Goal: Task Accomplishment & Management: Manage account settings

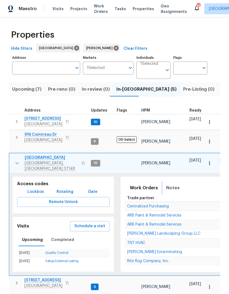
click at [168, 184] on span "Notes" at bounding box center [172, 188] width 13 height 8
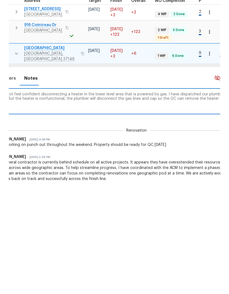
scroll to position [0, 260]
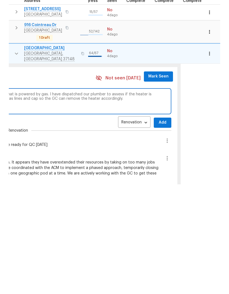
type textarea "The GC did not feel confident disconnecting a heater in the lower level area th…"
click at [80, 251] on div "GC is working on punch out throughout the weekend. Property should be ready for…" at bounding box center [18, 253] width 283 height 5
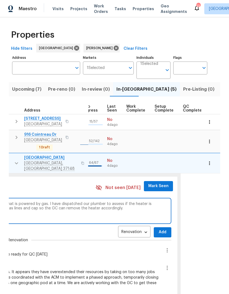
click at [154, 227] on button "Add" at bounding box center [163, 232] width 18 height 10
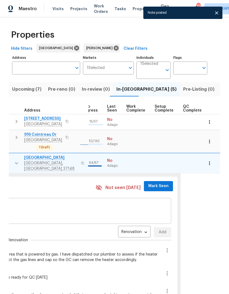
click at [149, 182] on span "Mark Seen" at bounding box center [158, 185] width 20 height 7
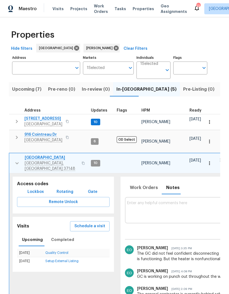
scroll to position [0, 0]
click at [14, 160] on icon "button" at bounding box center [17, 163] width 7 height 7
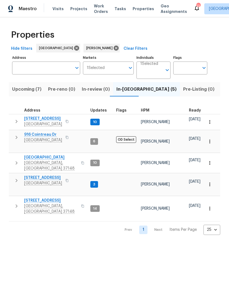
click at [13, 203] on icon "button" at bounding box center [16, 206] width 7 height 7
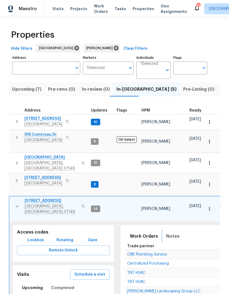
click at [169, 232] on span "Notes" at bounding box center [172, 236] width 13 height 8
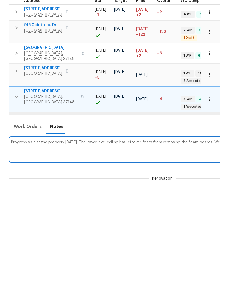
scroll to position [0, 231]
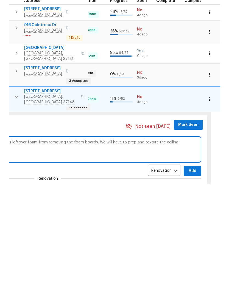
type textarea "Progress visit at the property today. The lower level ceiling has leftover foam…"
click at [188, 277] on span "Add" at bounding box center [192, 280] width 9 height 7
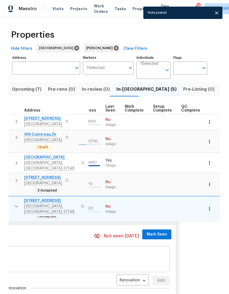
scroll to position [0, 262]
click at [149, 231] on span "Mark Seen" at bounding box center [157, 234] width 20 height 7
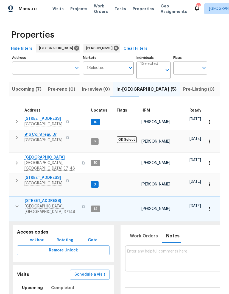
scroll to position [0, 0]
click at [16, 203] on icon "button" at bounding box center [17, 206] width 7 height 7
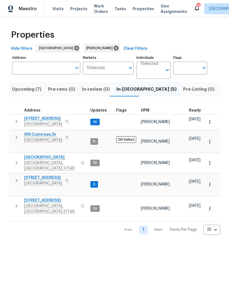
click at [18, 177] on icon "button" at bounding box center [16, 180] width 7 height 7
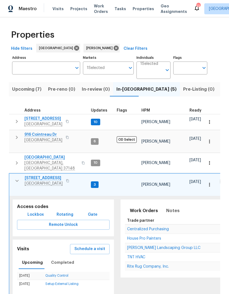
click at [15, 125] on icon "button" at bounding box center [16, 121] width 7 height 7
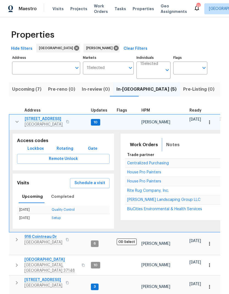
click at [164, 149] on button "Notes" at bounding box center [173, 144] width 20 height 13
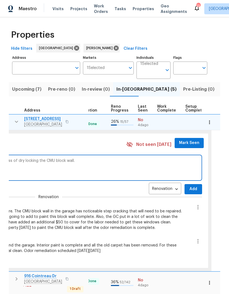
scroll to position [3, 230]
type textarea "Order remediation is wrapping up today. The GC is in progress of dry locking th…"
click at [179, 139] on span "Mark Seen" at bounding box center [189, 142] width 20 height 7
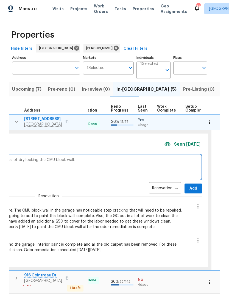
click at [191, 188] on span "Add" at bounding box center [193, 188] width 9 height 7
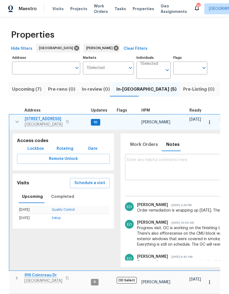
scroll to position [0, 0]
click at [139, 143] on span "Work Orders" at bounding box center [144, 145] width 28 height 8
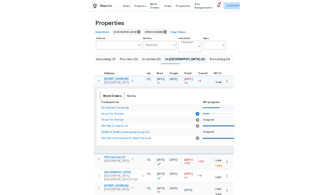
scroll to position [0, 108]
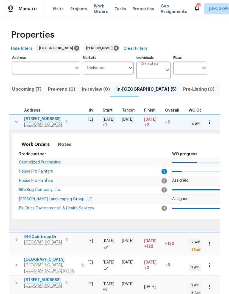
click at [41, 170] on span "House Pro Painters" at bounding box center [36, 171] width 34 height 4
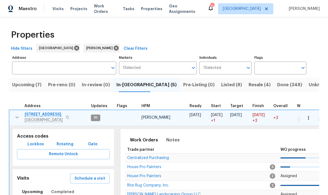
scroll to position [0, 0]
click at [17, 120] on icon "button" at bounding box center [17, 117] width 7 height 7
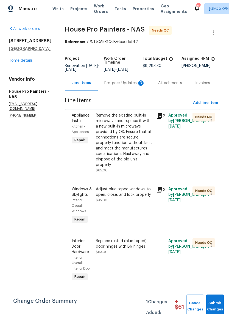
click at [120, 85] on div "Progress Updates 3" at bounding box center [124, 82] width 41 height 5
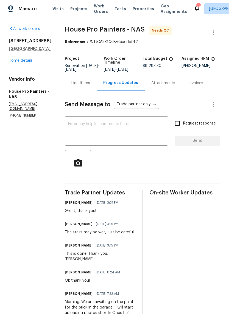
click at [90, 85] on div "Line Items" at bounding box center [80, 82] width 19 height 5
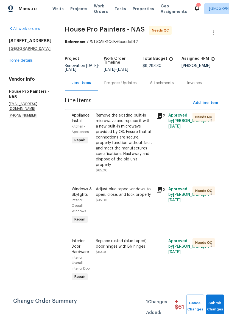
click at [97, 12] on span "Work Orders" at bounding box center [101, 8] width 14 height 11
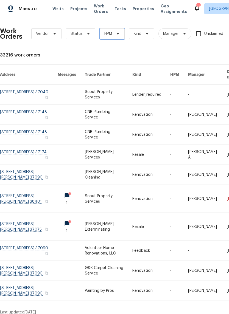
click at [116, 35] on icon at bounding box center [118, 34] width 4 height 4
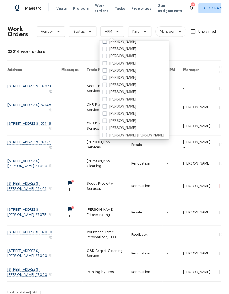
scroll to position [52, 0]
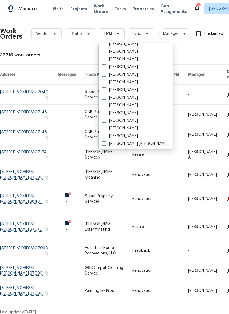
click at [106, 95] on span at bounding box center [104, 97] width 4 height 4
click at [105, 95] on input "[PERSON_NAME]" at bounding box center [104, 97] width 4 height 4
checkbox input "true"
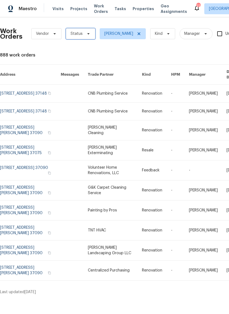
click at [84, 38] on span "Status" at bounding box center [80, 33] width 29 height 11
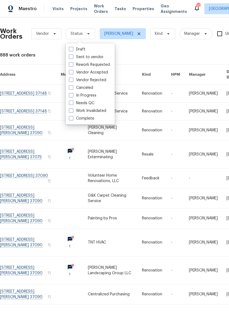
click at [72, 104] on span at bounding box center [71, 103] width 4 height 4
click at [72, 104] on input "Needs QC" at bounding box center [71, 102] width 4 height 4
checkbox input "true"
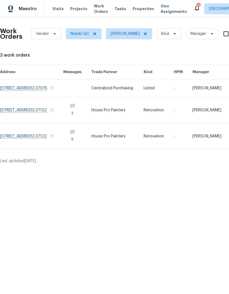
click at [57, 9] on span "Visits" at bounding box center [57, 8] width 11 height 5
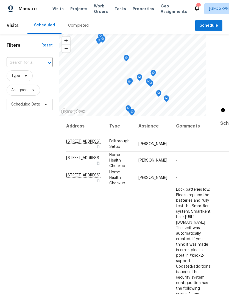
click at [26, 62] on input "text" at bounding box center [22, 62] width 31 height 9
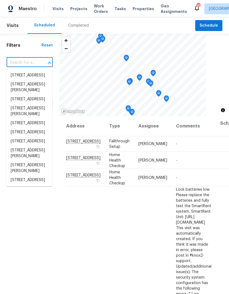
click at [19, 62] on input "text" at bounding box center [22, 62] width 31 height 9
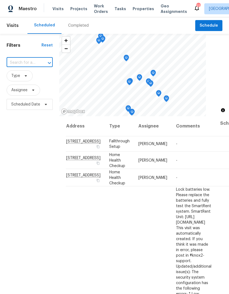
paste input "624 Stonebridge Ln, Mount Juliet, TN 37122"
type input "624 Stonebridge Ln, Mount Juliet, TN 37122"
click at [22, 80] on li "624 Stonebridge Ln, Mount Juliet, TN 37122" at bounding box center [29, 75] width 46 height 9
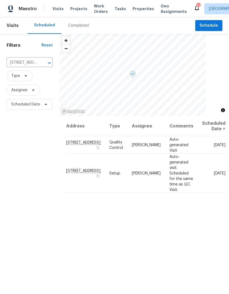
click at [0, 0] on span at bounding box center [0, 0] width 0 height 0
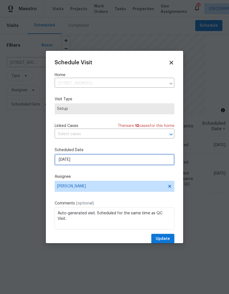
click at [68, 159] on input "9/15/2025" at bounding box center [115, 159] width 120 height 11
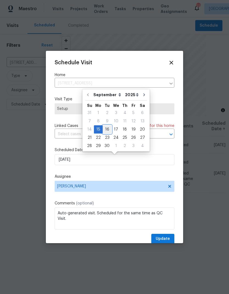
click at [105, 129] on div "16" at bounding box center [107, 129] width 9 height 8
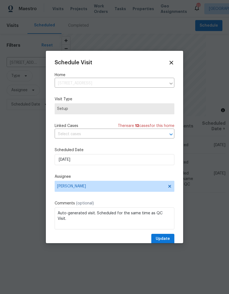
type input "[DATE]"
click at [158, 240] on span "Update" at bounding box center [163, 238] width 14 height 7
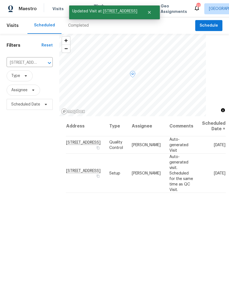
click at [0, 0] on span at bounding box center [0, 0] width 0 height 0
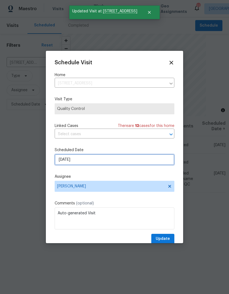
click at [65, 165] on input "9/15/2025" at bounding box center [115, 159] width 120 height 11
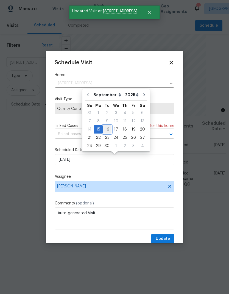
click at [104, 128] on div "16" at bounding box center [107, 129] width 9 height 8
type input "[DATE]"
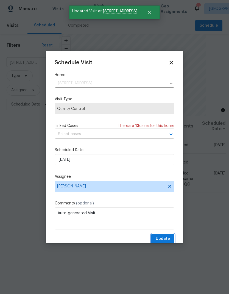
click at [161, 238] on span "Update" at bounding box center [163, 238] width 14 height 7
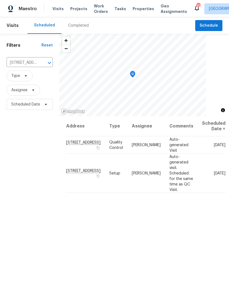
click at [44, 62] on icon "Clear" at bounding box center [42, 62] width 5 height 5
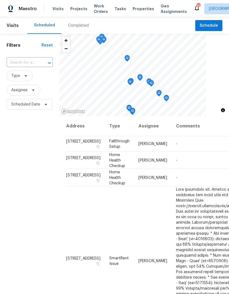
click at [30, 64] on input "text" at bounding box center [22, 62] width 31 height 9
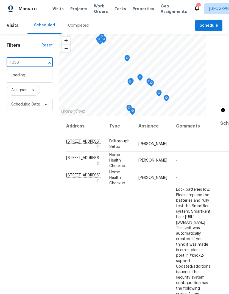
type input "1036 m"
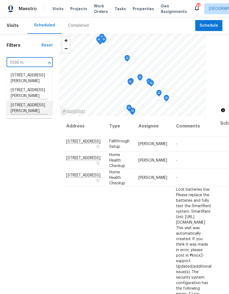
click at [18, 114] on li "1036 Middleton Ln, Gallatin, TN 37066" at bounding box center [29, 108] width 46 height 15
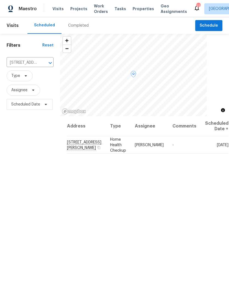
click at [0, 0] on icon at bounding box center [0, 0] width 0 height 0
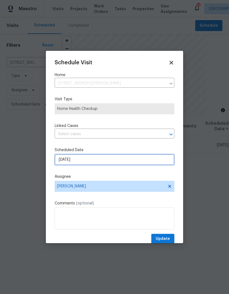
click at [68, 160] on input "9/15/2025" at bounding box center [115, 159] width 120 height 11
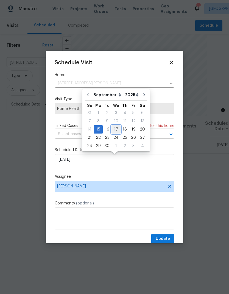
click at [116, 131] on div "17" at bounding box center [115, 129] width 9 height 8
type input "9/17/2025"
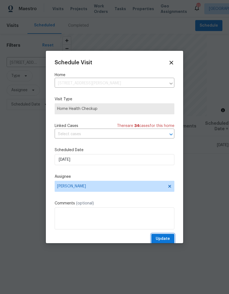
click at [161, 237] on span "Update" at bounding box center [163, 238] width 14 height 7
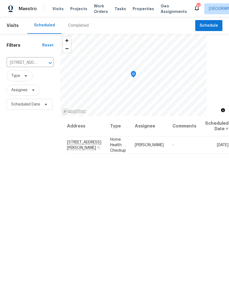
click at [48, 66] on icon "Open" at bounding box center [50, 63] width 7 height 7
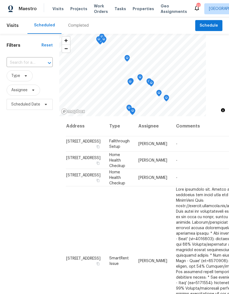
click at [32, 67] on input "text" at bounding box center [22, 62] width 31 height 9
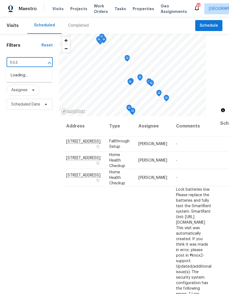
type input "844 c"
click at [16, 95] on li "844 College St, Portland, TN 37148" at bounding box center [29, 90] width 46 height 9
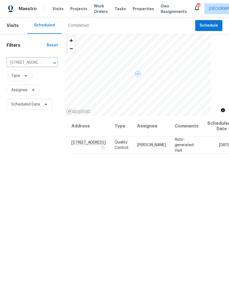
click at [0, 0] on icon at bounding box center [0, 0] width 0 height 0
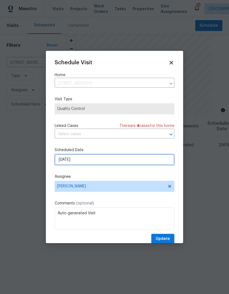
click at [68, 165] on input "[DATE]" at bounding box center [115, 159] width 120 height 11
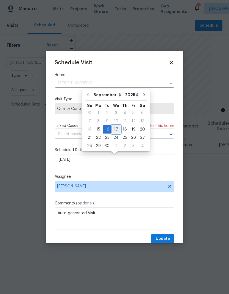
click at [113, 129] on div "17" at bounding box center [115, 129] width 9 height 8
type input "9/17/2025"
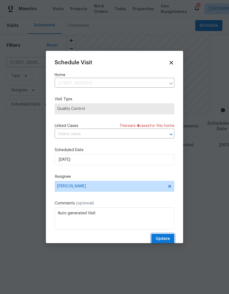
click at [162, 240] on span "Update" at bounding box center [163, 238] width 14 height 7
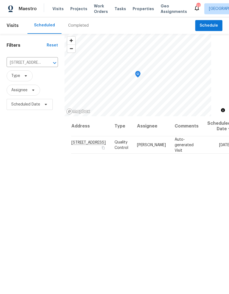
click at [46, 64] on icon "Clear" at bounding box center [47, 62] width 5 height 5
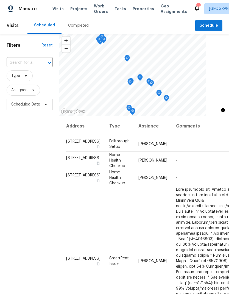
click at [27, 64] on input "text" at bounding box center [22, 62] width 31 height 9
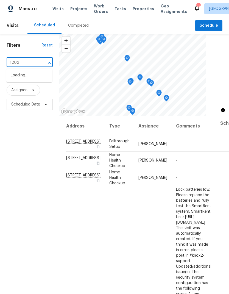
type input "1202"
click at [24, 104] on li "1202 52E Hwy, Portland, TN 37148" at bounding box center [29, 99] width 46 height 9
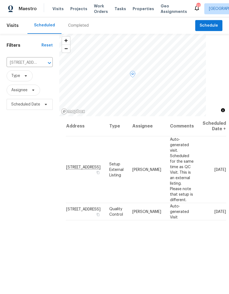
click at [0, 0] on icon at bounding box center [0, 0] width 0 height 0
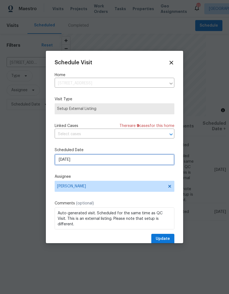
click at [66, 165] on input "[DATE]" at bounding box center [115, 159] width 120 height 11
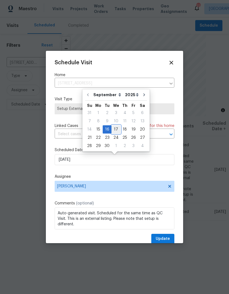
click at [117, 131] on div "17" at bounding box center [115, 129] width 9 height 8
type input "9/17/2025"
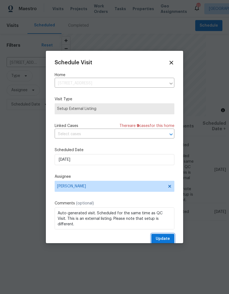
click at [159, 240] on span "Update" at bounding box center [163, 238] width 14 height 7
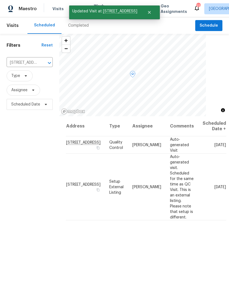
click at [0, 0] on icon at bounding box center [0, 0] width 0 height 0
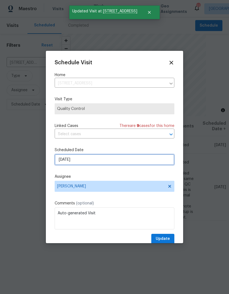
click at [69, 164] on input "[DATE]" at bounding box center [115, 159] width 120 height 11
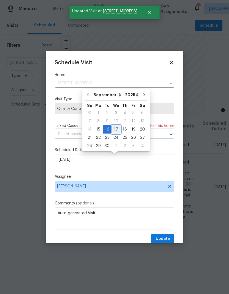
click at [116, 132] on div "17" at bounding box center [115, 129] width 9 height 8
type input "9/17/2025"
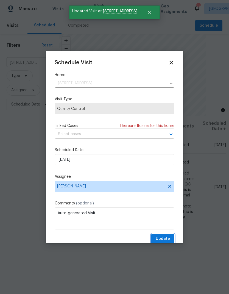
click at [162, 241] on span "Update" at bounding box center [163, 238] width 14 height 7
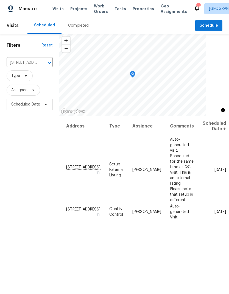
click at [43, 65] on icon "Clear" at bounding box center [42, 62] width 5 height 5
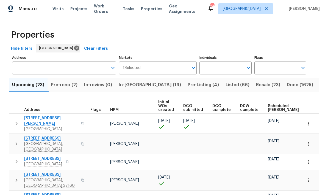
click at [114, 111] on span "HPM" at bounding box center [114, 110] width 9 height 4
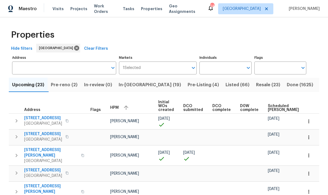
click at [64, 83] on span "Pre-reno (2)" at bounding box center [64, 85] width 27 height 8
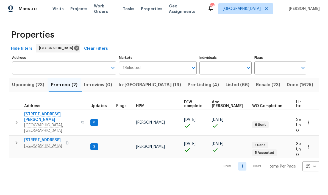
click at [18, 122] on button "button" at bounding box center [16, 122] width 11 height 22
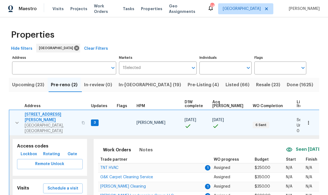
click at [106, 166] on span "TNT HVAC" at bounding box center [109, 168] width 18 height 4
click at [109, 184] on span "Soledad Cleaning" at bounding box center [123, 186] width 46 height 4
click at [109, 194] on span "Sandoval Landscaping Group LLC" at bounding box center [136, 196] width 73 height 4
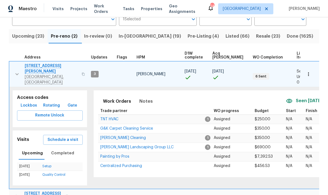
click at [18, 71] on icon "button" at bounding box center [17, 74] width 7 height 7
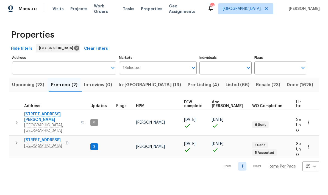
click at [16, 139] on icon "button" at bounding box center [16, 142] width 7 height 7
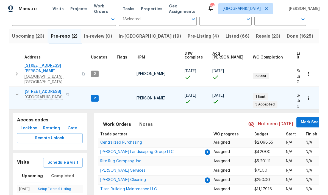
scroll to position [48, 0]
click at [229, 119] on span "Mark Seen" at bounding box center [310, 122] width 20 height 7
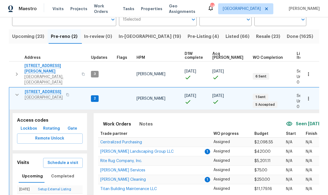
click at [122, 150] on span "Sandoval Landscaping Group LLC" at bounding box center [136, 152] width 73 height 4
click at [108, 187] on span "Titan Building Maintenance LLC" at bounding box center [128, 189] width 57 height 4
click at [133, 41] on button "In-reno (19)" at bounding box center [149, 36] width 69 height 14
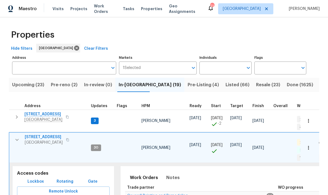
click at [144, 101] on th "HPM" at bounding box center [163, 104] width 48 height 11
click at [145, 108] on span "HPM" at bounding box center [145, 106] width 9 height 4
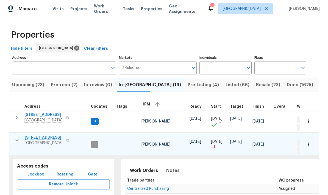
click at [13, 136] on button "button" at bounding box center [17, 140] width 11 height 11
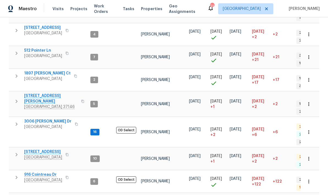
scroll to position [4, 0]
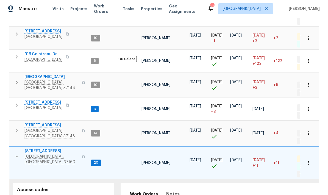
scroll to position [0, 0]
click at [15, 153] on icon "button" at bounding box center [17, 156] width 7 height 7
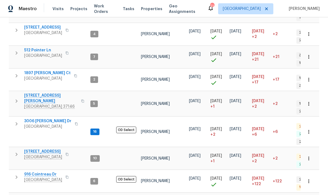
scroll to position [286, 0]
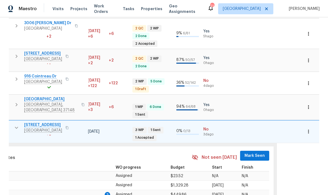
scroll to position [0, 164]
click at [229, 152] on span "Mark Seen" at bounding box center [254, 155] width 20 height 7
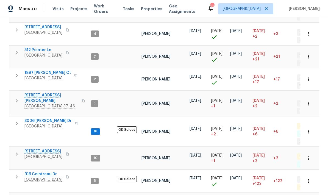
scroll to position [0, 0]
click at [15, 173] on icon "button" at bounding box center [16, 176] width 7 height 7
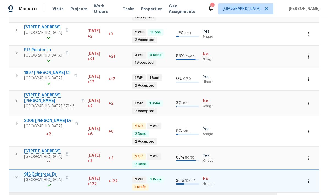
scroll to position [0, 164]
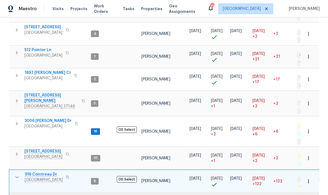
scroll to position [0, 0]
click at [17, 174] on icon "button" at bounding box center [17, 177] width 7 height 7
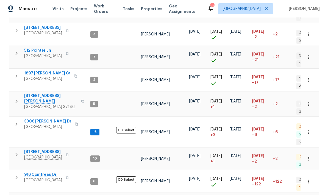
scroll to position [4, 0]
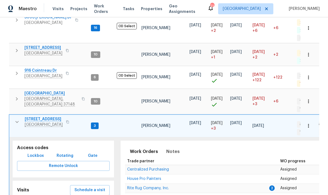
scroll to position [0, 0]
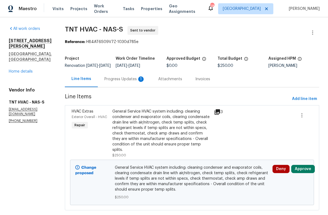
click at [111, 87] on div "Progress Updates 1" at bounding box center [125, 79] width 54 height 16
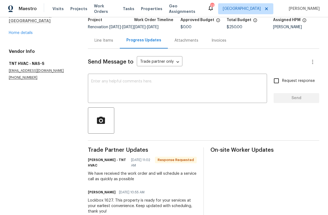
scroll to position [38, 0]
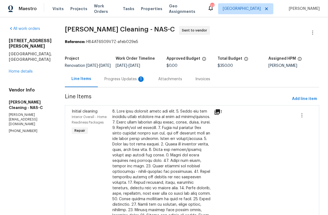
click at [129, 82] on div "Progress Updates 1" at bounding box center [124, 79] width 41 height 5
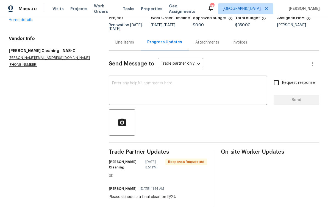
scroll to position [38, 0]
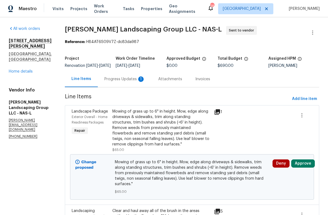
click at [130, 87] on div "Progress Updates 1" at bounding box center [125, 79] width 54 height 16
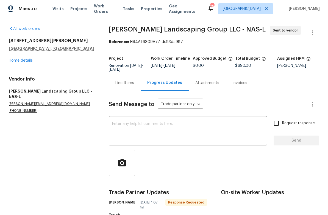
scroll to position [34, 0]
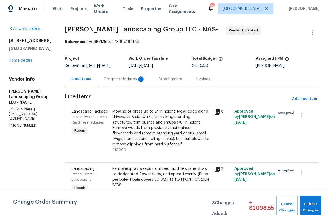
click at [141, 79] on div "Progress Updates 1" at bounding box center [125, 79] width 54 height 16
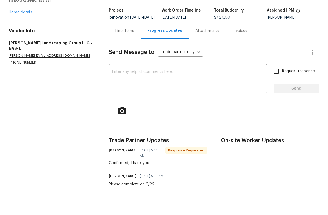
scroll to position [27, 0]
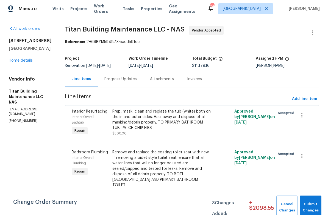
click at [107, 83] on div "Progress Updates" at bounding box center [121, 79] width 46 height 16
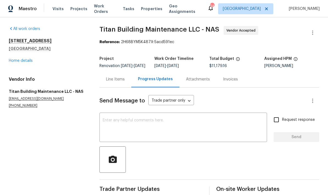
scroll to position [-1, 0]
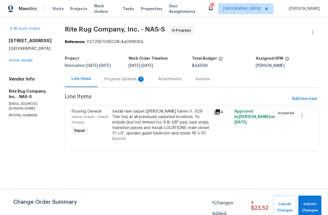
click at [133, 76] on div "Progress Updates 1" at bounding box center [125, 79] width 54 height 16
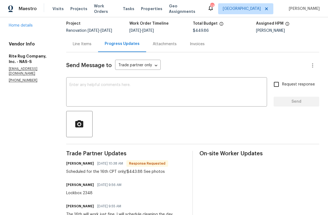
scroll to position [35, 0]
click at [91, 46] on div "Line Items" at bounding box center [82, 43] width 19 height 5
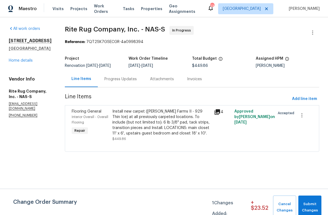
click at [139, 119] on div "Install new carpet ([PERSON_NAME] Farms II - 929 Thin Ice) at all previously ca…" at bounding box center [161, 122] width 98 height 27
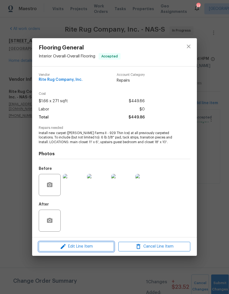
click at [74, 215] on span "Edit Line Item" at bounding box center [76, 246] width 72 height 7
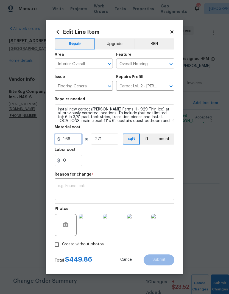
click at [76, 139] on input "1.66" at bounding box center [68, 138] width 27 height 11
type input "443.88"
click at [117, 139] on input "271" at bounding box center [104, 138] width 27 height 11
type input "1"
click at [102, 163] on div "0" at bounding box center [115, 160] width 120 height 11
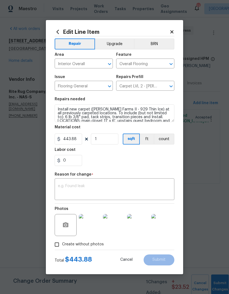
click at [80, 189] on textarea at bounding box center [114, 190] width 113 height 12
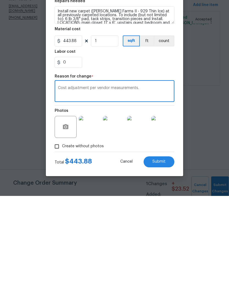
type textarea "Cost adjustment per vendor measurements."
click at [155, 215] on span "Submit" at bounding box center [158, 259] width 13 height 4
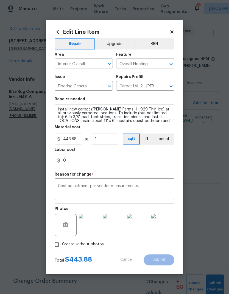
type input "271"
type input "1.66"
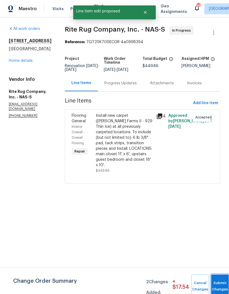
click at [211, 215] on button "Submit Changes" at bounding box center [220, 286] width 18 height 24
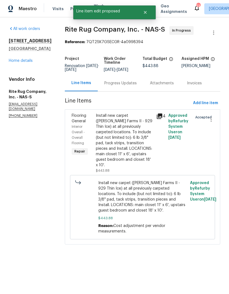
click at [120, 84] on div "Progress Updates" at bounding box center [120, 82] width 32 height 5
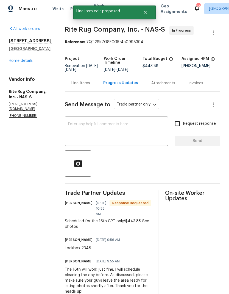
click at [100, 132] on textarea at bounding box center [116, 131] width 97 height 19
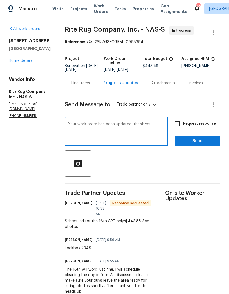
type textarea "Your work order has been updated, thank you!"
click at [32, 158] on section "All work orders [STREET_ADDRESS] Home details Vendor Info Rite Rug Company, Inc…" at bounding box center [30, 201] width 43 height 350
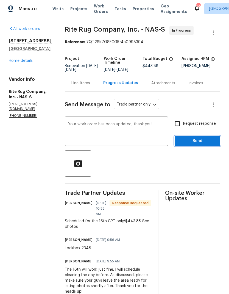
click at [186, 144] on span "Send" at bounding box center [197, 140] width 37 height 7
